Goal: Find contact information: Find contact information

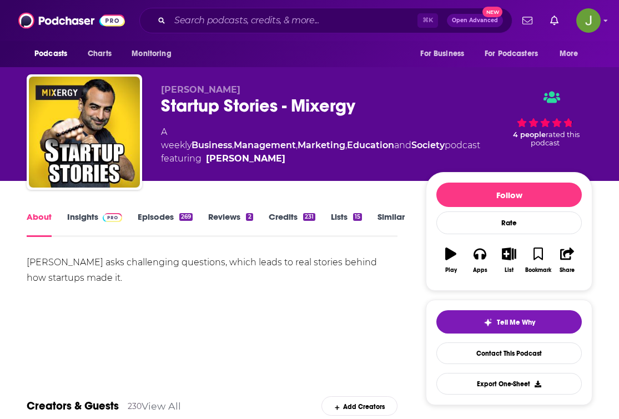
click at [173, 220] on link "Episodes 269" at bounding box center [165, 225] width 55 height 26
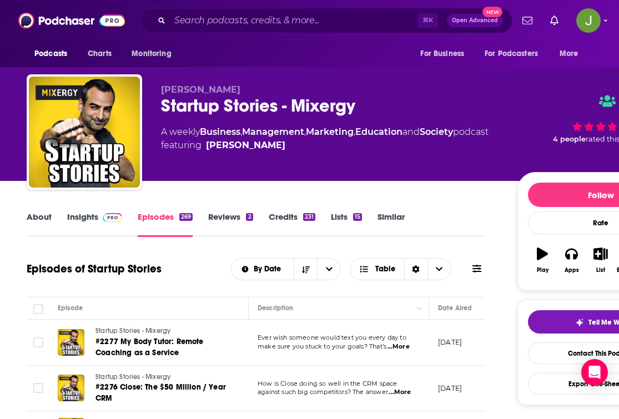
click at [82, 218] on link "Insights" at bounding box center [94, 225] width 55 height 26
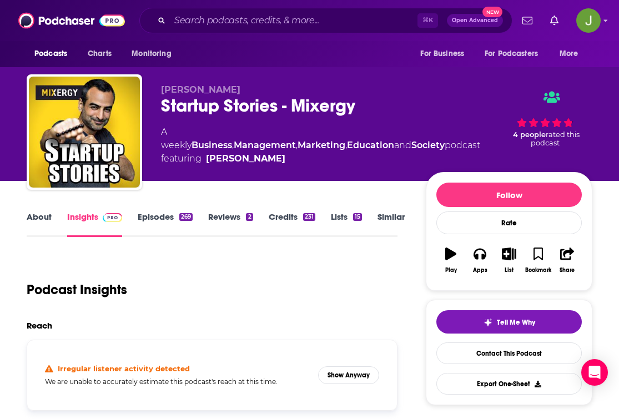
click at [158, 221] on link "Episodes 269" at bounding box center [165, 225] width 55 height 26
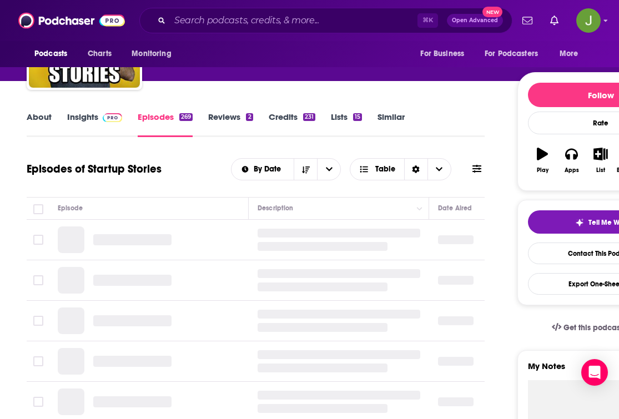
scroll to position [135, 0]
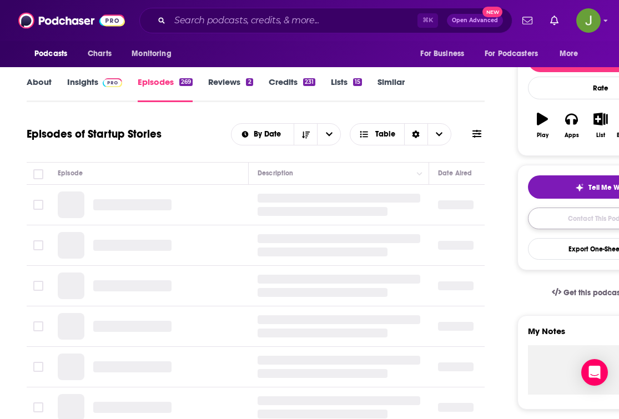
click at [561, 218] on link "Contact This Podcast" at bounding box center [601, 219] width 146 height 22
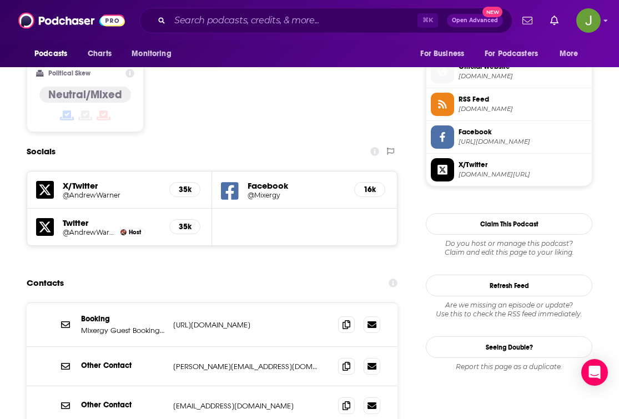
scroll to position [877, 0]
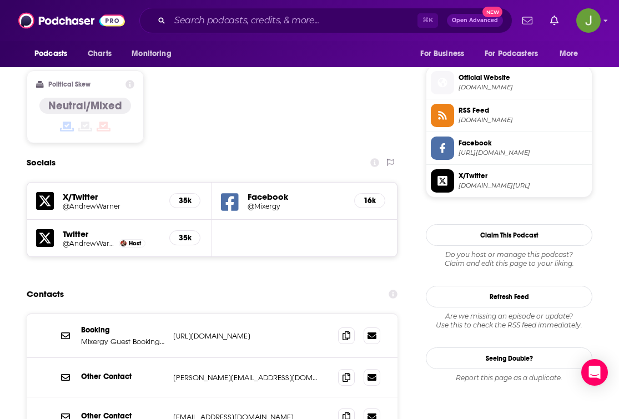
click at [72, 202] on h5 "@AndrewWarner" at bounding box center [112, 206] width 98 height 8
click at [52, 229] on icon at bounding box center [45, 238] width 18 height 18
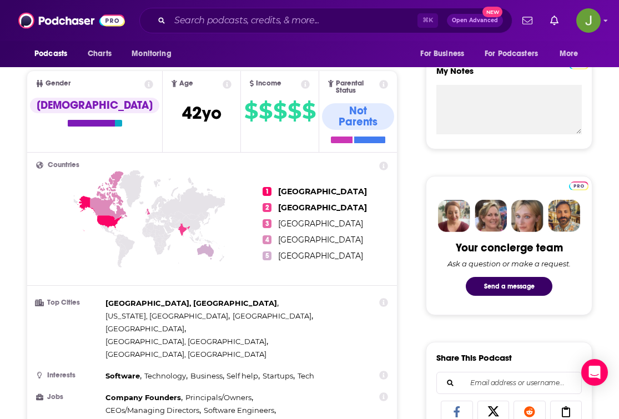
scroll to position [614, 0]
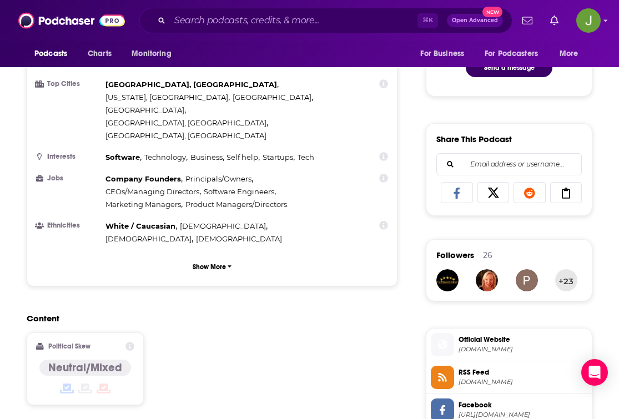
click at [493, 191] on icon at bounding box center [493, 193] width 31 height 11
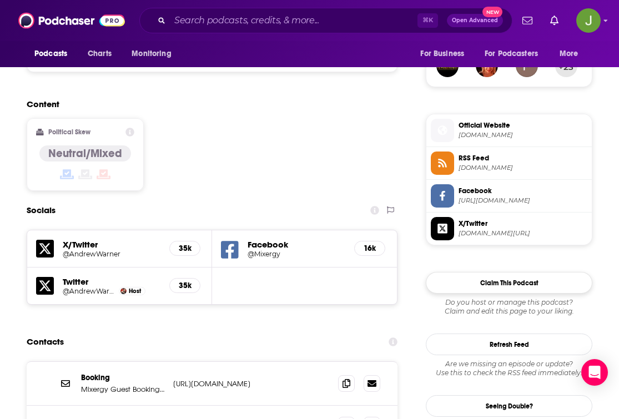
scroll to position [766, 0]
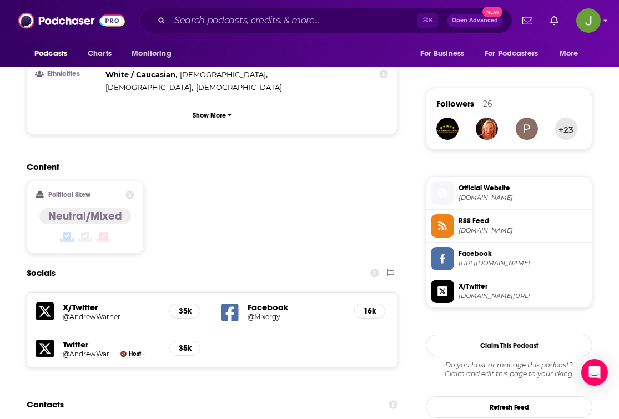
click at [496, 298] on span "[DOMAIN_NAME][URL]" at bounding box center [523, 296] width 129 height 8
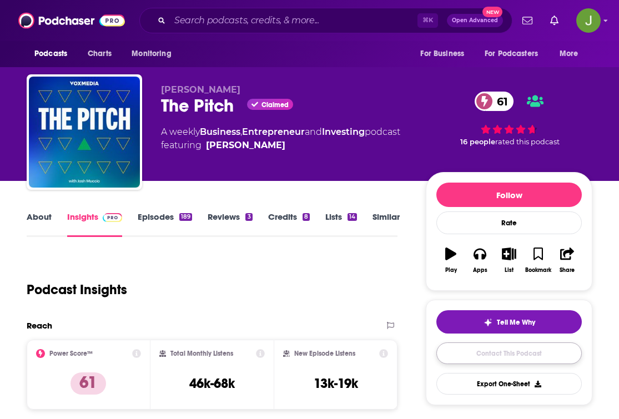
click at [488, 357] on link "Contact This Podcast" at bounding box center [510, 354] width 146 height 22
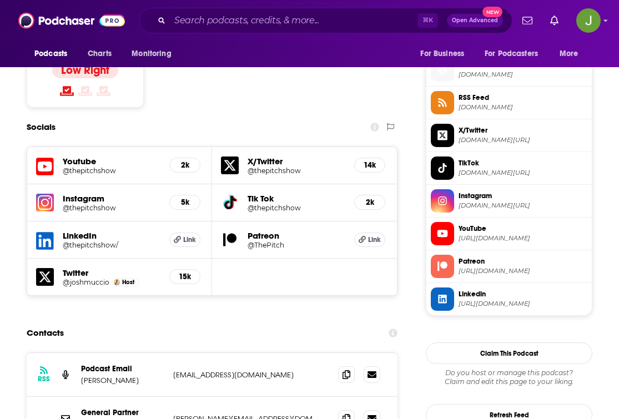
scroll to position [888, 0]
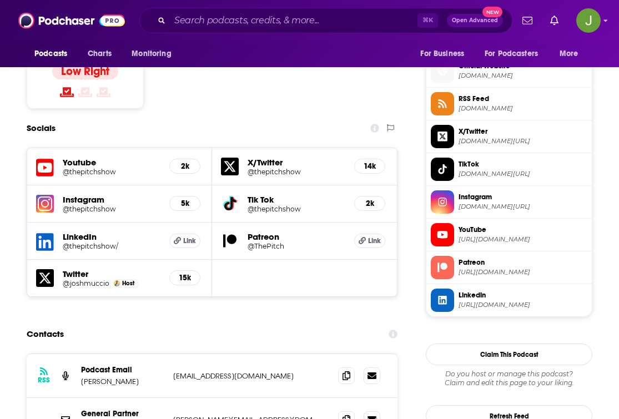
click at [547, 139] on span "twitter.com/thepitchshow" at bounding box center [523, 141] width 129 height 8
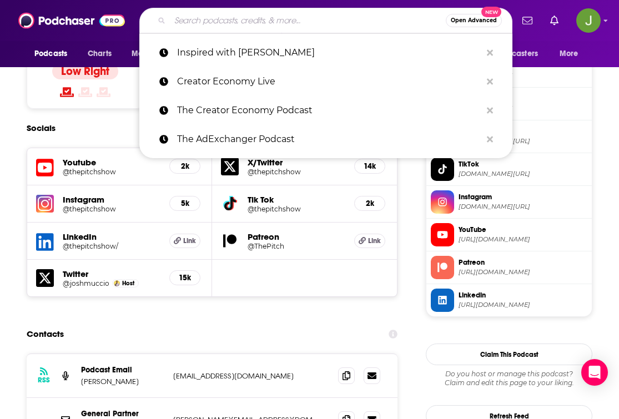
click at [249, 17] on input "Search podcasts, credits, & more..." at bounding box center [308, 21] width 276 height 18
paste input "Y Combinator Startup Podcast"
type input "Y Combinator Startup Podcast"
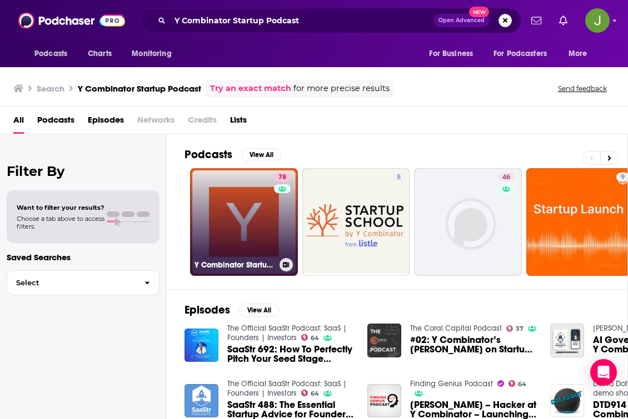
click at [249, 217] on link "78 Y Combinator Startup Podcast" at bounding box center [244, 222] width 108 height 108
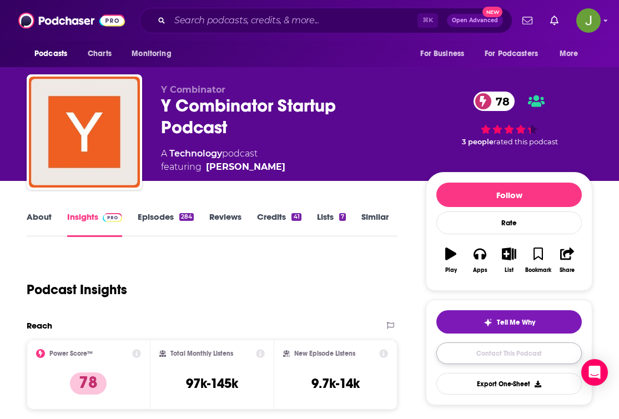
click at [522, 358] on link "Contact This Podcast" at bounding box center [510, 354] width 146 height 22
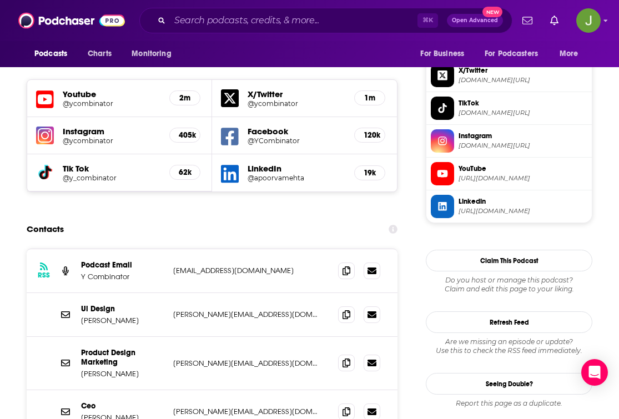
scroll to position [800, 0]
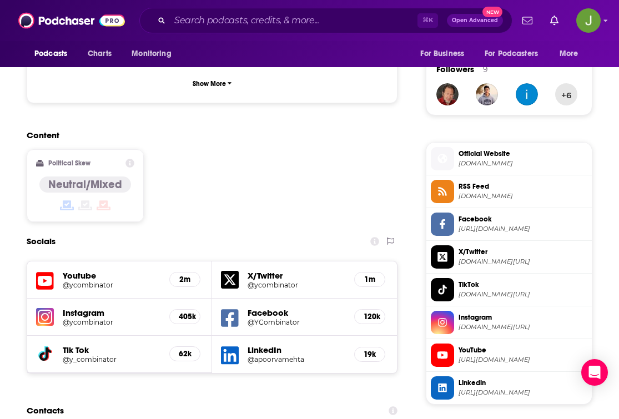
click at [522, 266] on span "twitter.com/ycombinator" at bounding box center [523, 262] width 129 height 8
click at [291, 17] on input "Search podcasts, credits, & more..." at bounding box center [294, 21] width 248 height 18
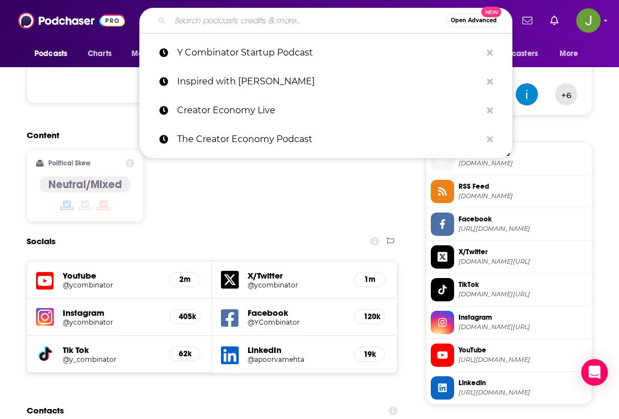
paste input "This Week in Startups"
type input "This Week in Startups"
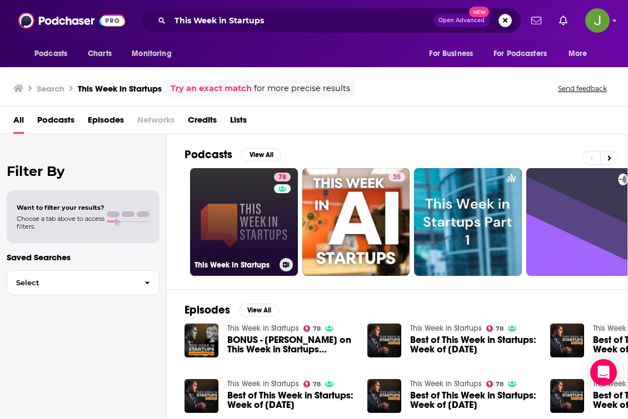
click at [244, 223] on link "78 This Week in Startups" at bounding box center [244, 222] width 108 height 108
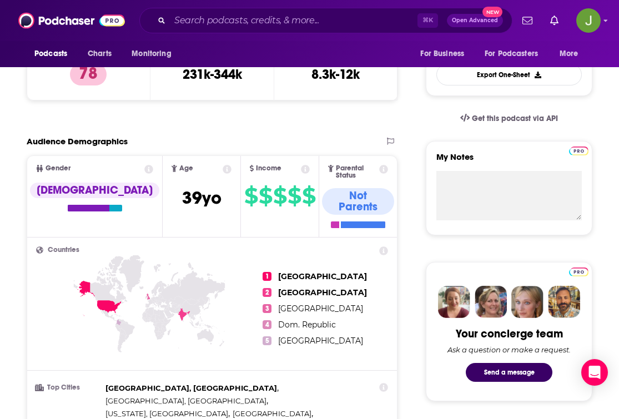
scroll to position [98, 0]
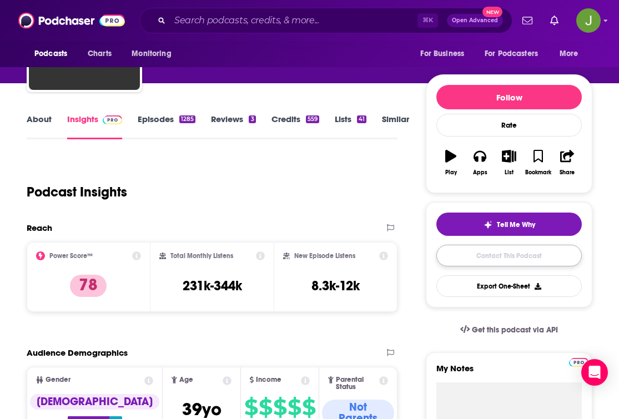
click at [500, 262] on link "Contact This Podcast" at bounding box center [510, 256] width 146 height 22
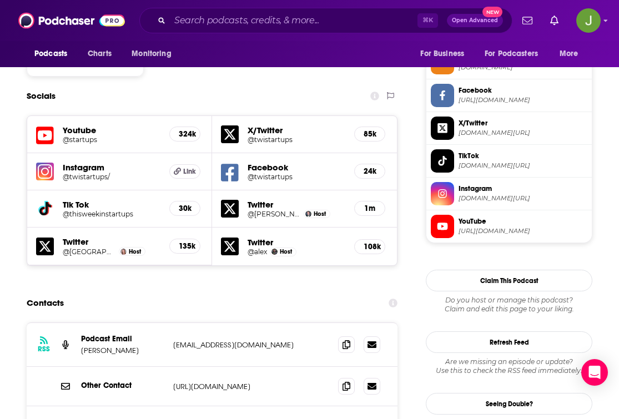
scroll to position [912, 0]
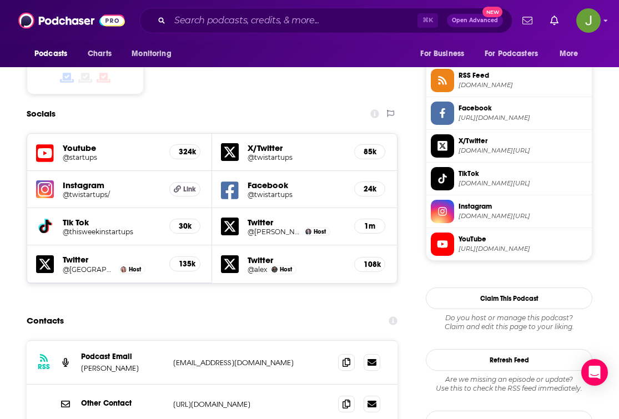
click at [495, 151] on span "twitter.com/twistartups" at bounding box center [523, 151] width 129 height 8
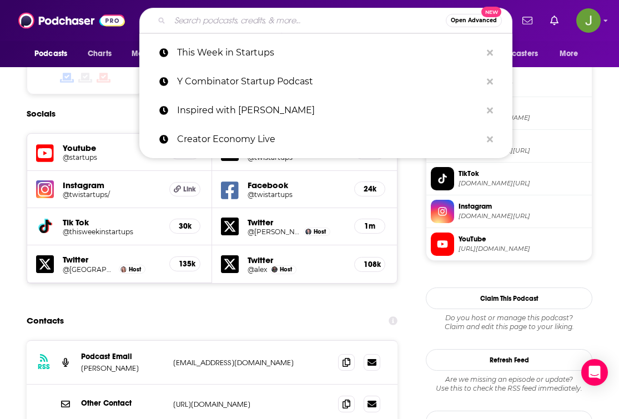
click at [243, 16] on input "Search podcasts, credits, & more..." at bounding box center [308, 21] width 276 height 18
paste input "The Foundr Podcast with Nathan Chan"
type input "The Foundr Podcast with Nathan Chan"
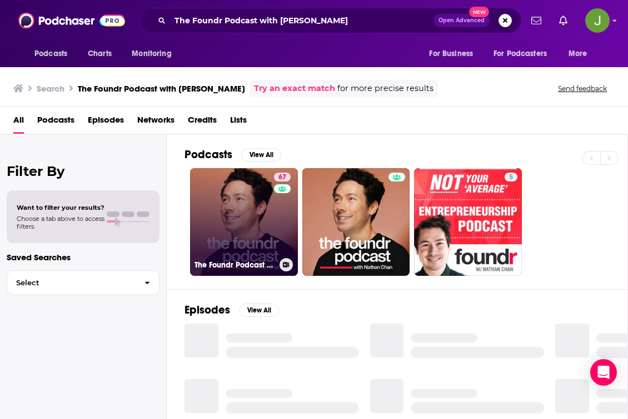
click at [236, 211] on link "67 The Foundr Podcast with Nathan Chan" at bounding box center [244, 222] width 108 height 108
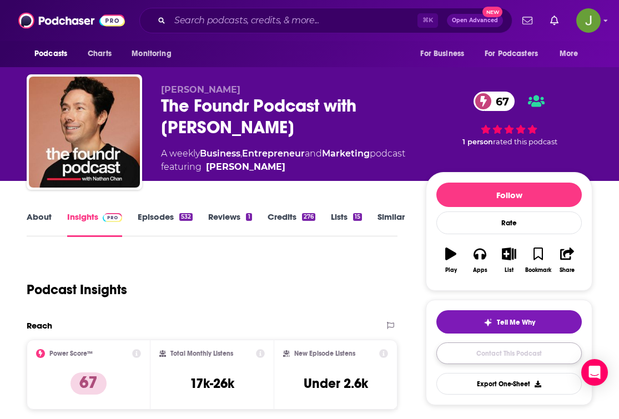
click at [499, 356] on link "Contact This Podcast" at bounding box center [510, 354] width 146 height 22
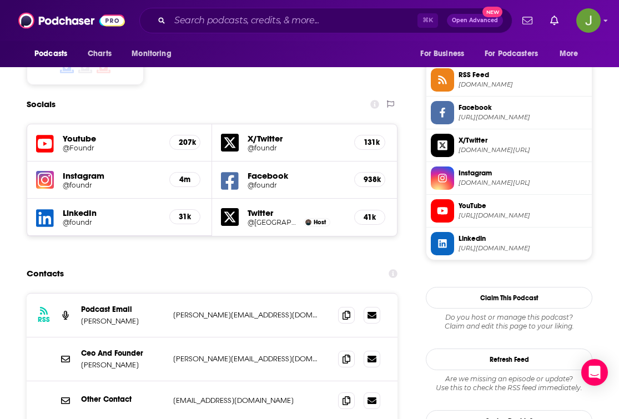
scroll to position [899, 0]
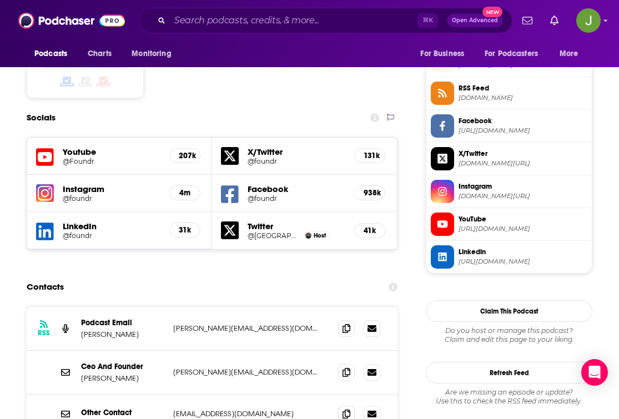
click at [541, 166] on span "twitter.com/foundr" at bounding box center [523, 163] width 129 height 8
drag, startPoint x: 128, startPoint y: 323, endPoint x: 81, endPoint y: 326, distance: 47.3
click at [81, 374] on p "Nathan Chan" at bounding box center [122, 378] width 83 height 9
copy p "Nathan Chan"
click at [251, 21] on input "Search podcasts, credits, & more..." at bounding box center [294, 21] width 248 height 18
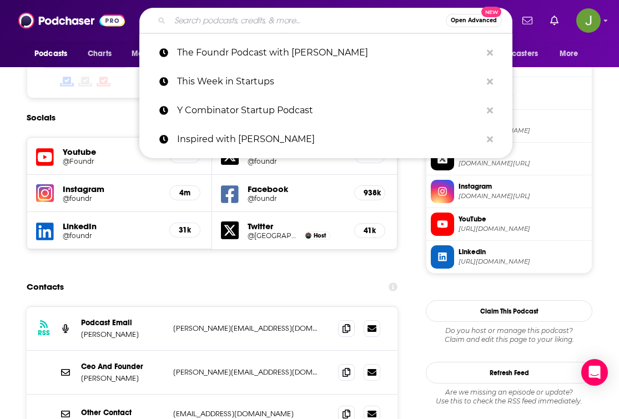
paste input "The Generalist"
type input "The Generalist"
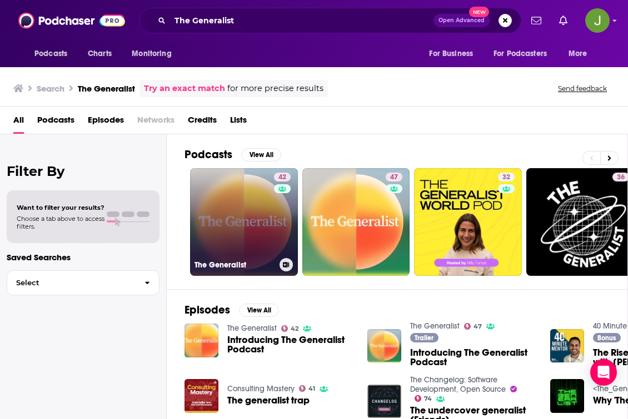
click at [251, 213] on link "42 The Generalist" at bounding box center [244, 222] width 108 height 108
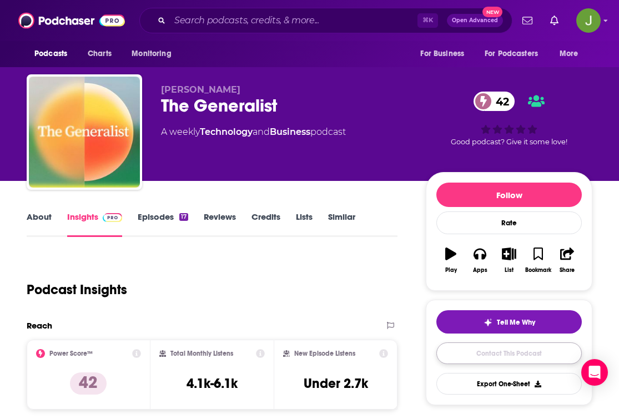
click at [483, 353] on link "Contact This Podcast" at bounding box center [510, 354] width 146 height 22
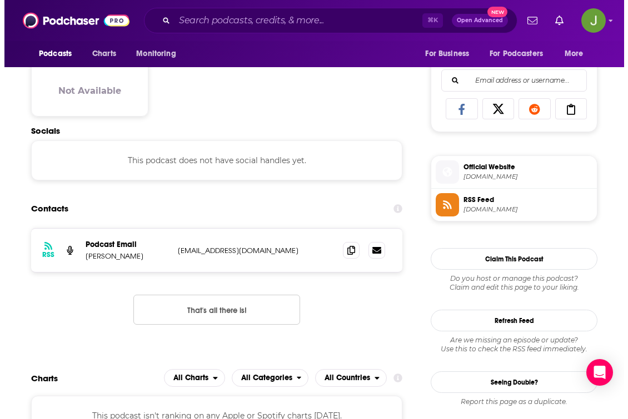
scroll to position [663, 0]
